Goal: Task Accomplishment & Management: Complete application form

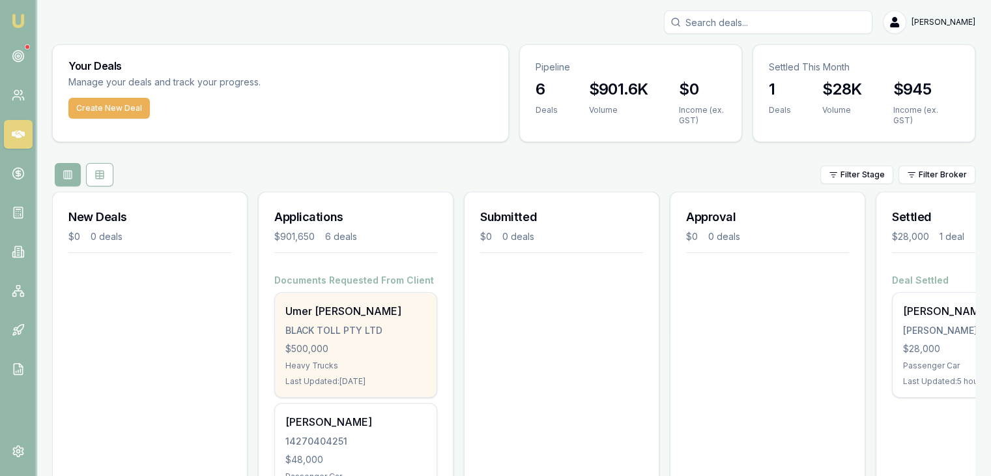
click at [336, 336] on div "BLACK TOLL PTY LTD" at bounding box center [356, 330] width 141 height 13
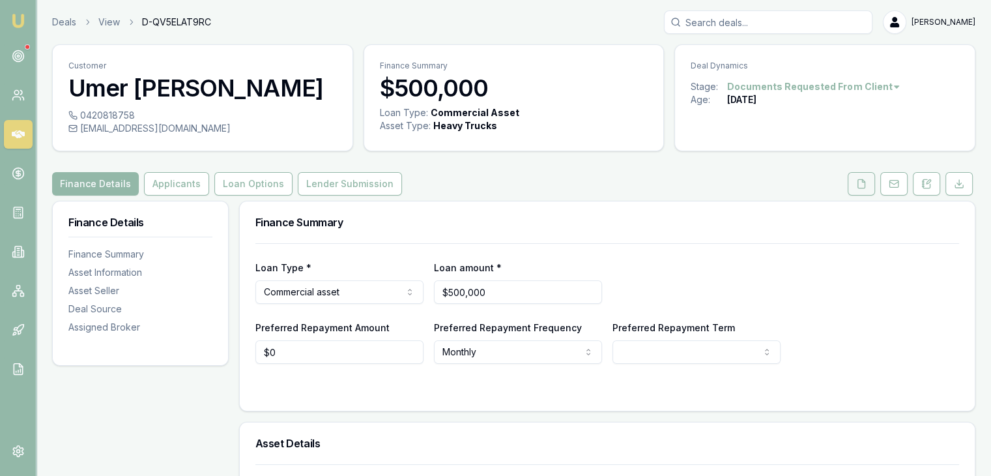
click at [860, 184] on icon at bounding box center [862, 184] width 10 height 10
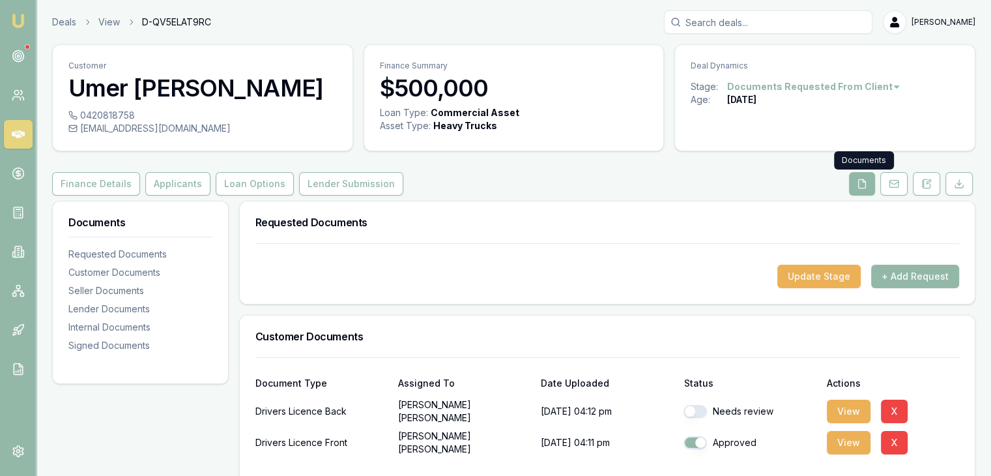
click at [864, 183] on icon at bounding box center [862, 184] width 10 height 10
click at [860, 181] on icon at bounding box center [862, 184] width 10 height 10
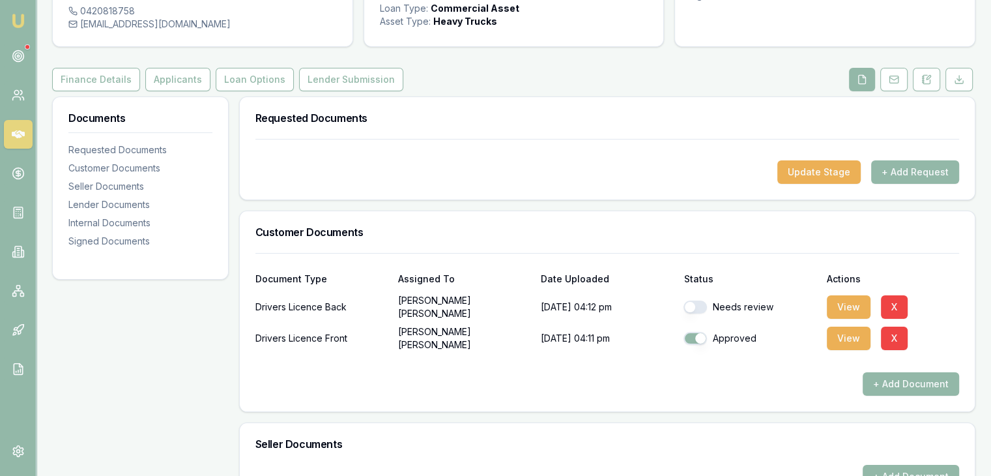
scroll to position [130, 0]
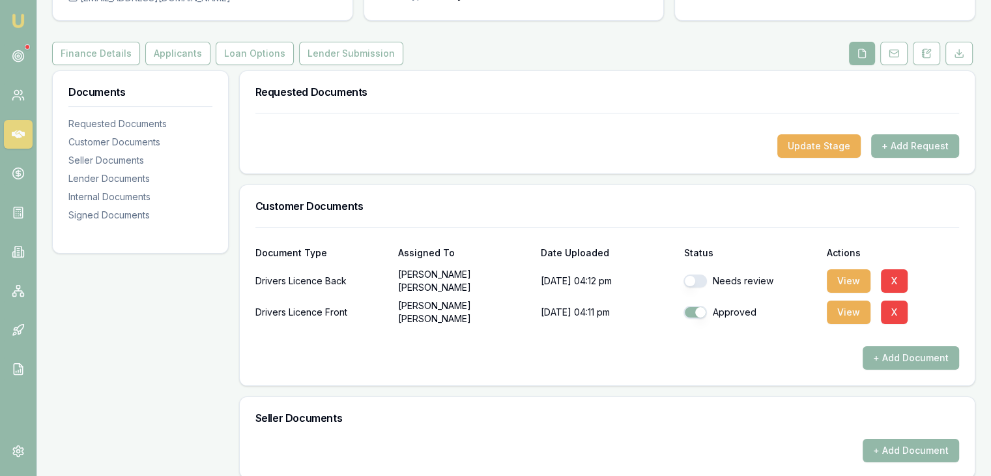
click at [868, 46] on button at bounding box center [862, 53] width 26 height 23
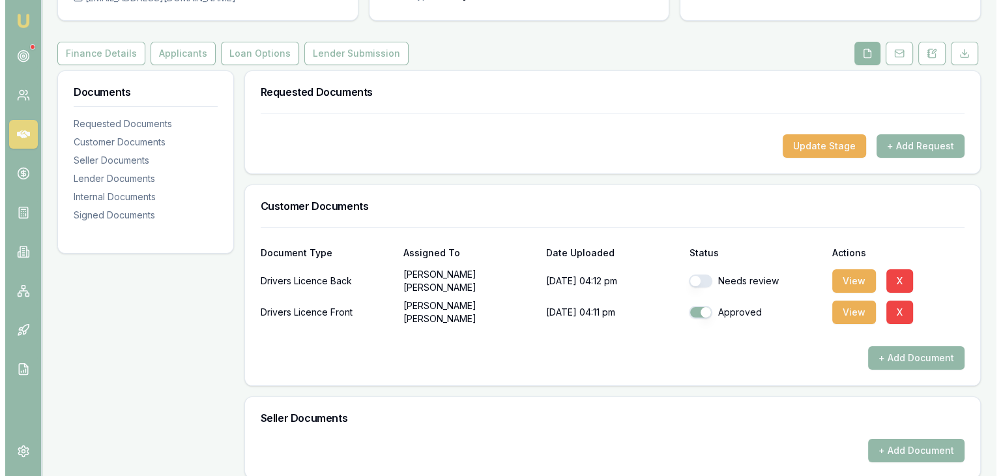
scroll to position [0, 0]
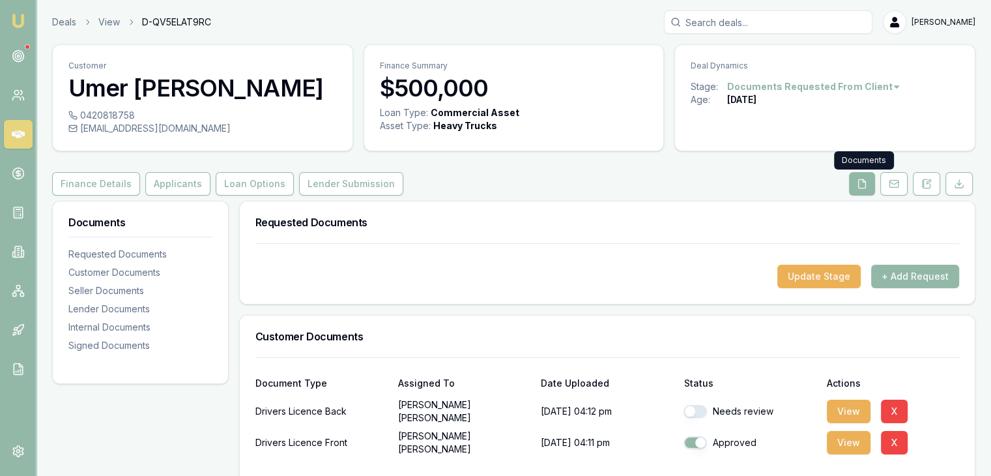
click at [862, 179] on icon at bounding box center [862, 183] width 7 height 8
click at [896, 276] on button "+ Add Request" at bounding box center [916, 276] width 88 height 23
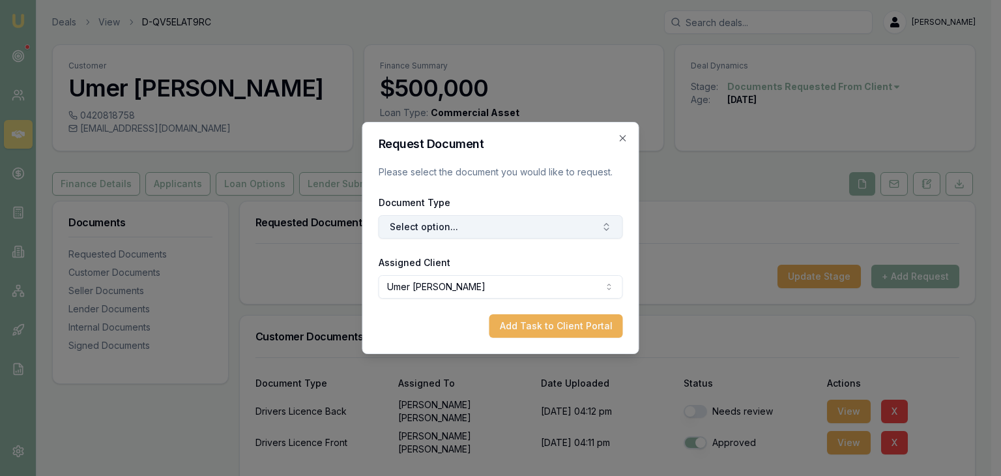
click at [503, 219] on button "Select option..." at bounding box center [501, 226] width 244 height 23
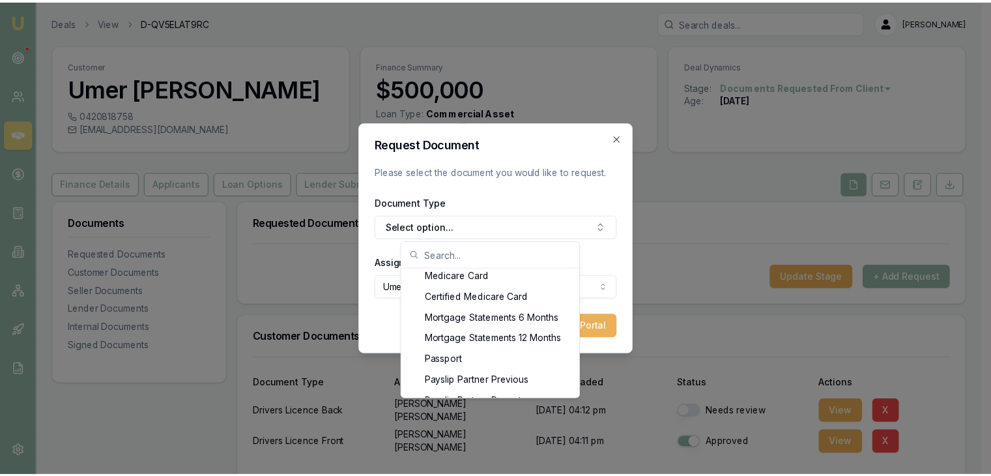
scroll to position [939, 0]
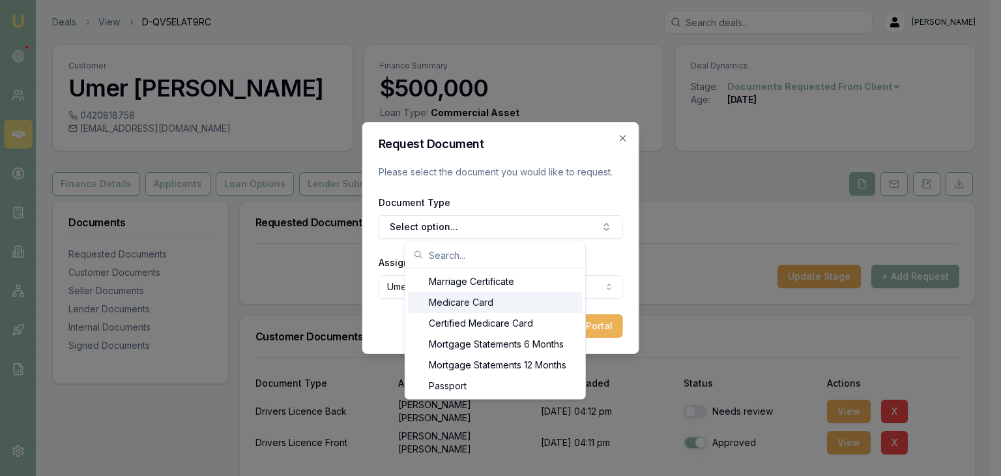
click at [493, 297] on div "Medicare Card" at bounding box center [495, 302] width 175 height 21
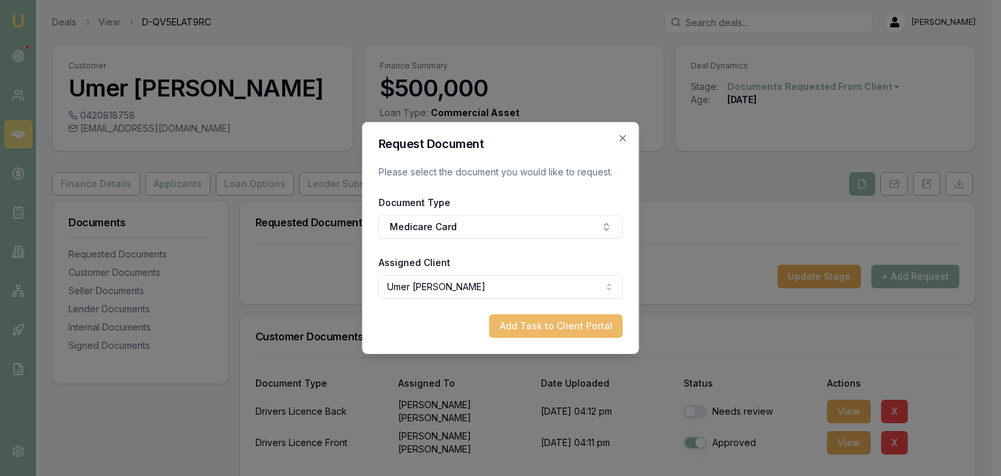
click at [529, 327] on button "Add Task to Client Portal" at bounding box center [557, 325] width 134 height 23
